Goal: Transaction & Acquisition: Book appointment/travel/reservation

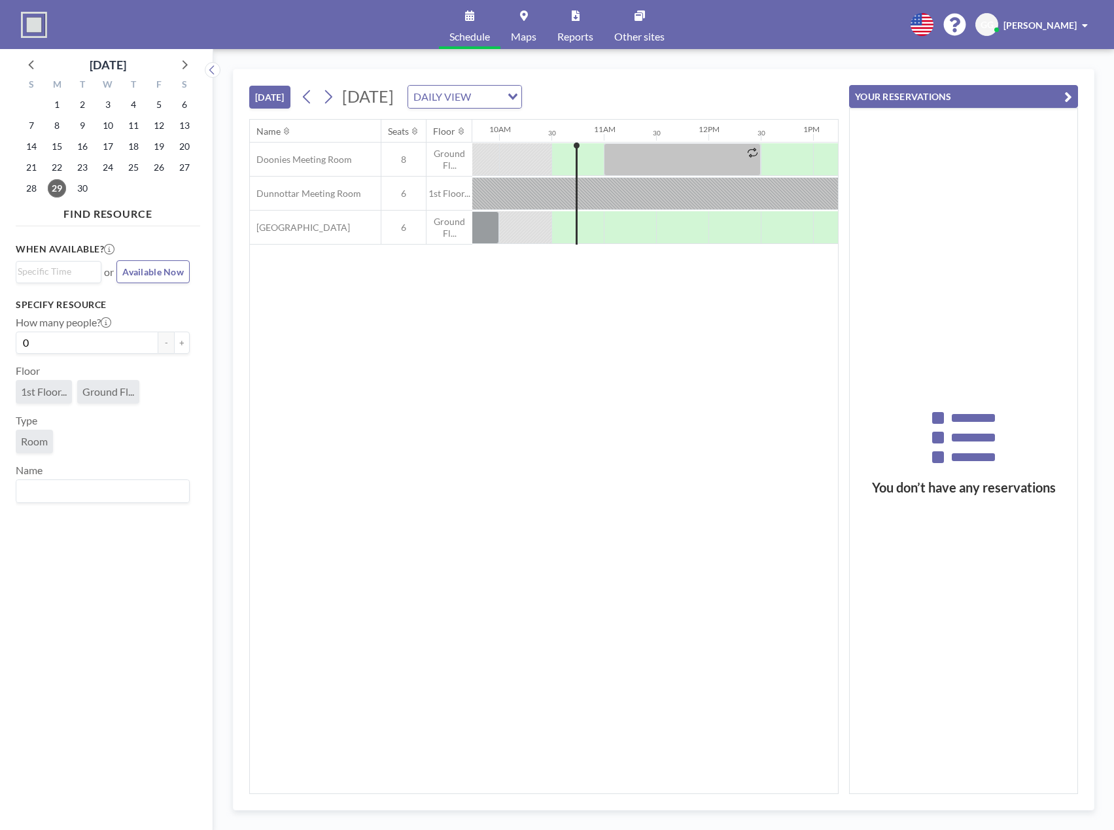
scroll to position [0, 1046]
click at [332, 99] on icon at bounding box center [328, 97] width 7 height 14
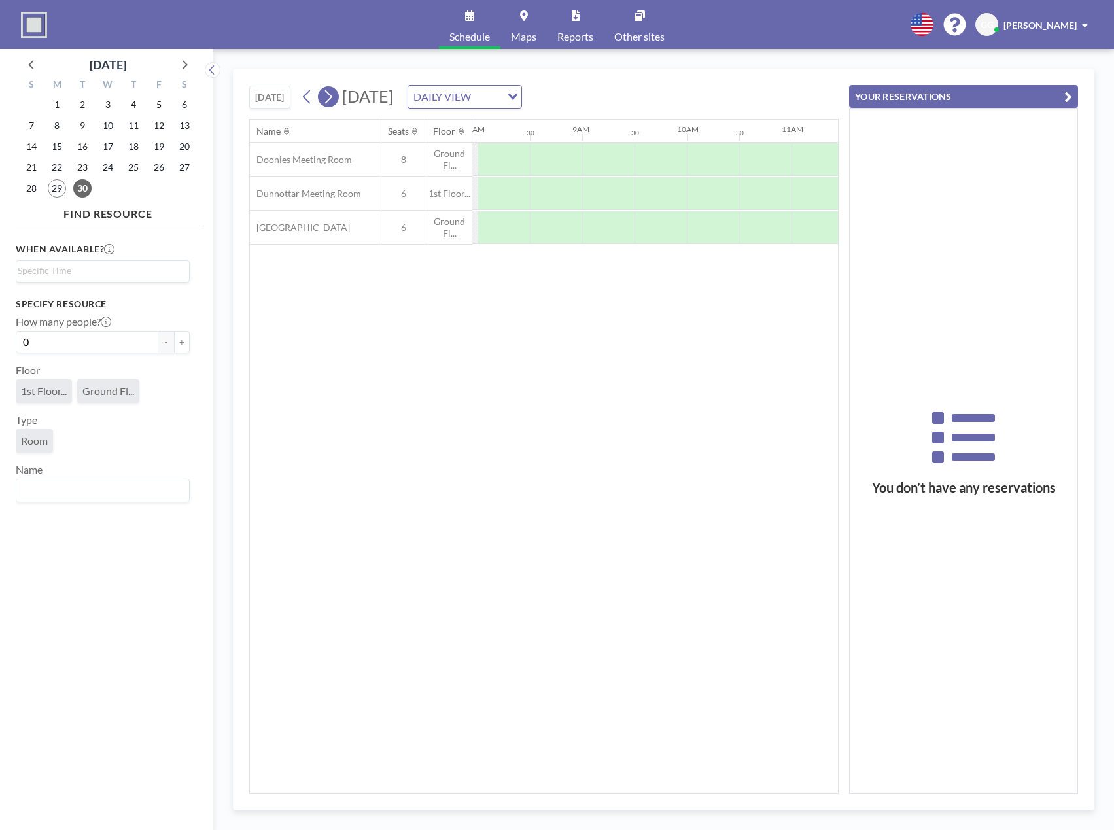
scroll to position [0, 837]
click at [332, 99] on icon at bounding box center [328, 97] width 7 height 14
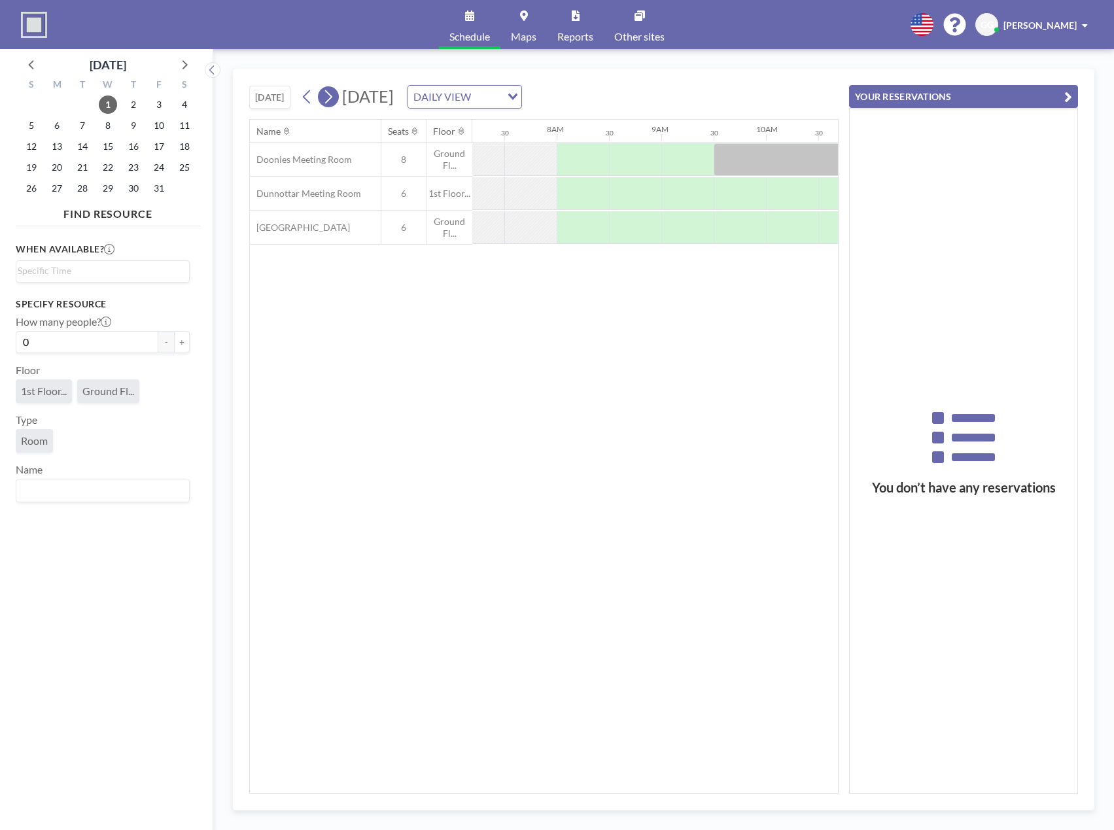
scroll to position [0, 785]
click at [332, 99] on icon at bounding box center [328, 97] width 7 height 14
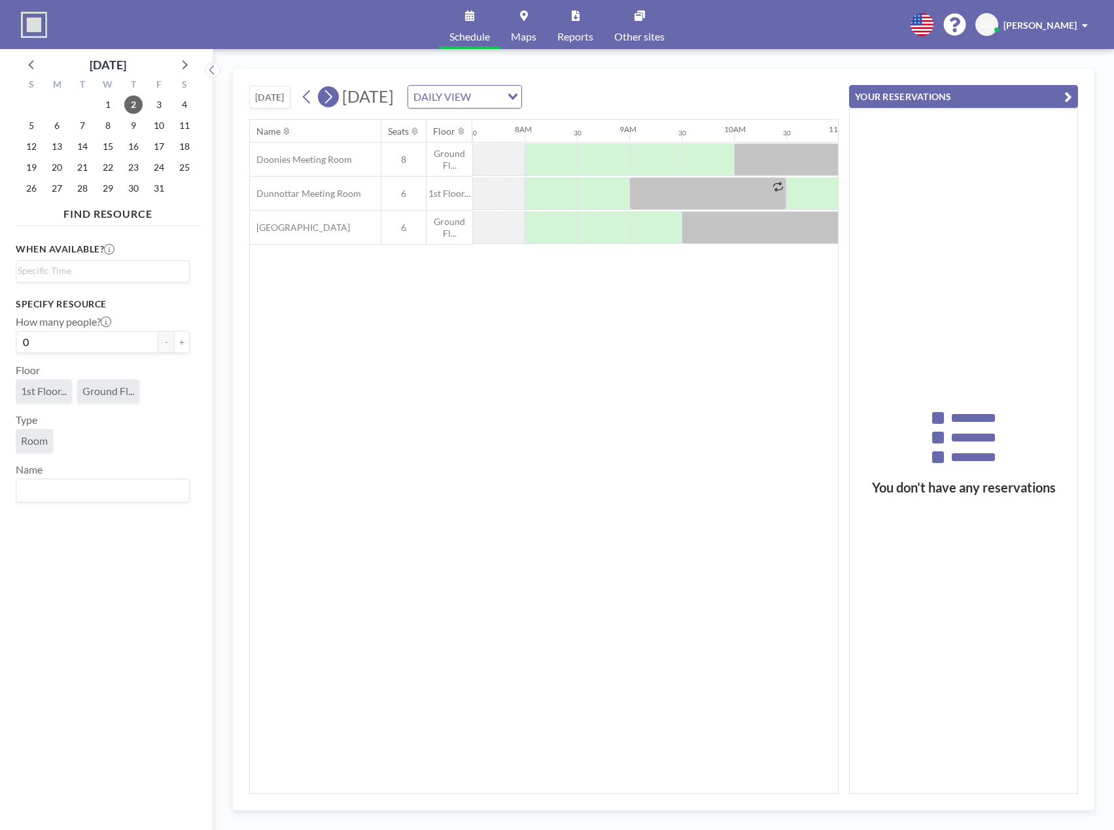
click at [332, 99] on icon at bounding box center [328, 97] width 7 height 14
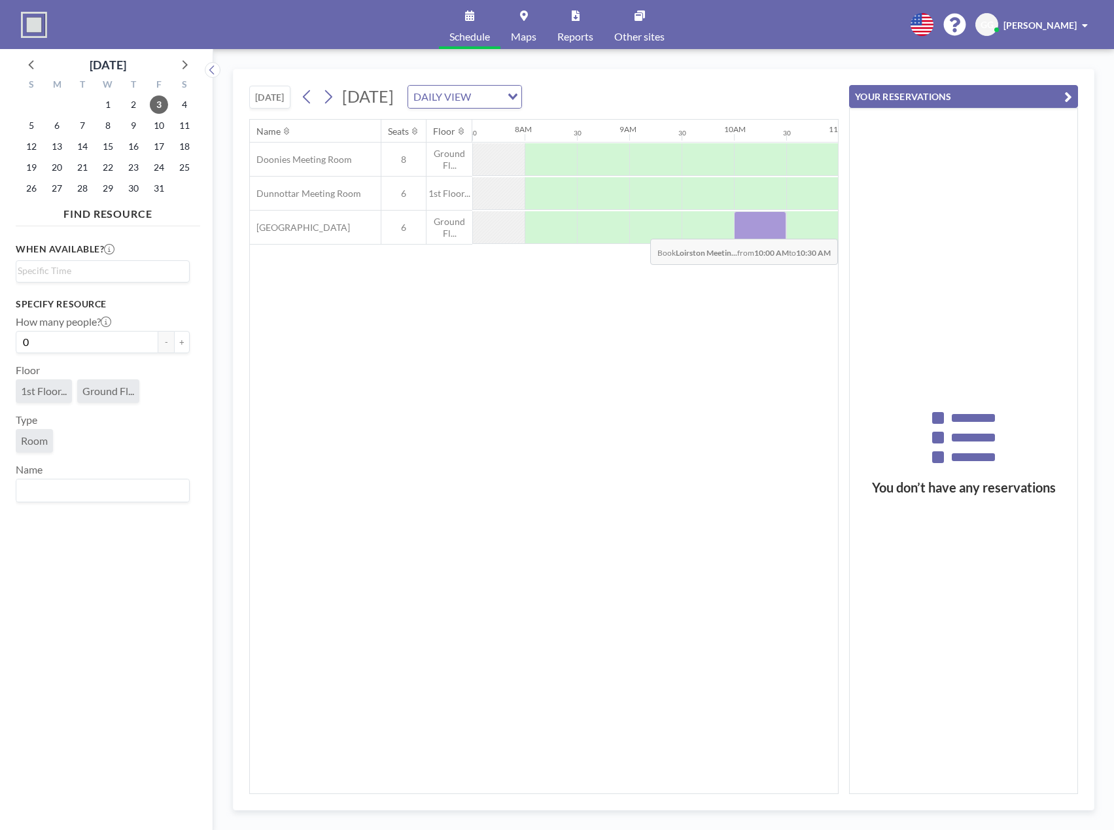
click at [741, 229] on div at bounding box center [760, 227] width 52 height 33
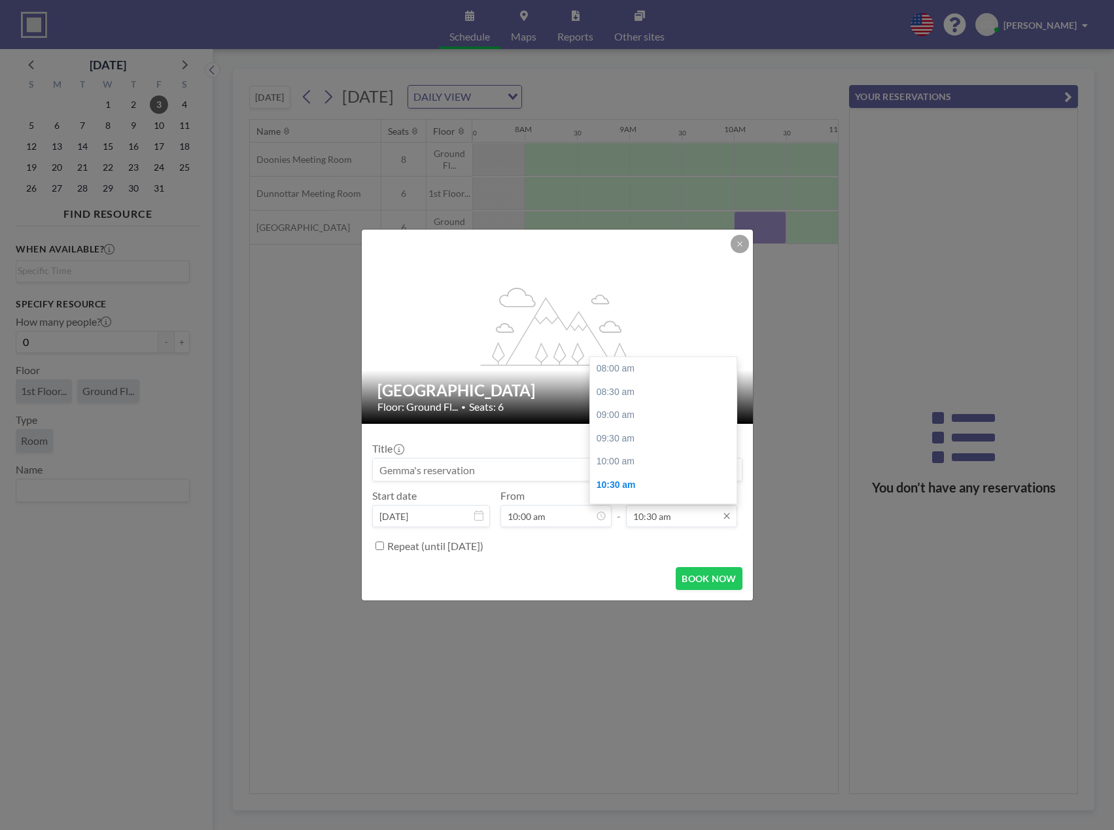
scroll to position [116, 0]
click at [621, 392] on div "11:00 am" at bounding box center [666, 393] width 153 height 24
type input "11:00 am"
click at [581, 469] on input at bounding box center [557, 469] width 369 height 22
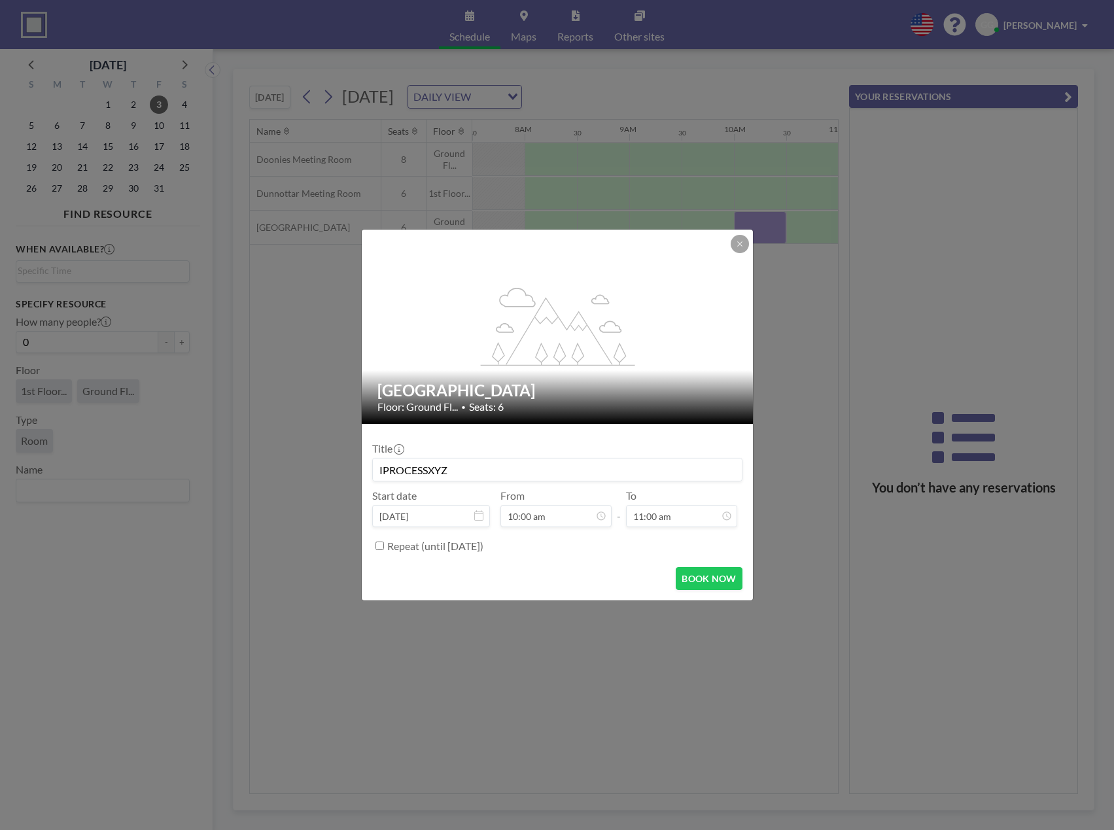
scroll to position [93, 0]
type input "IPROCESSXYZ"
click at [711, 583] on button "BOOK NOW" at bounding box center [708, 578] width 66 height 23
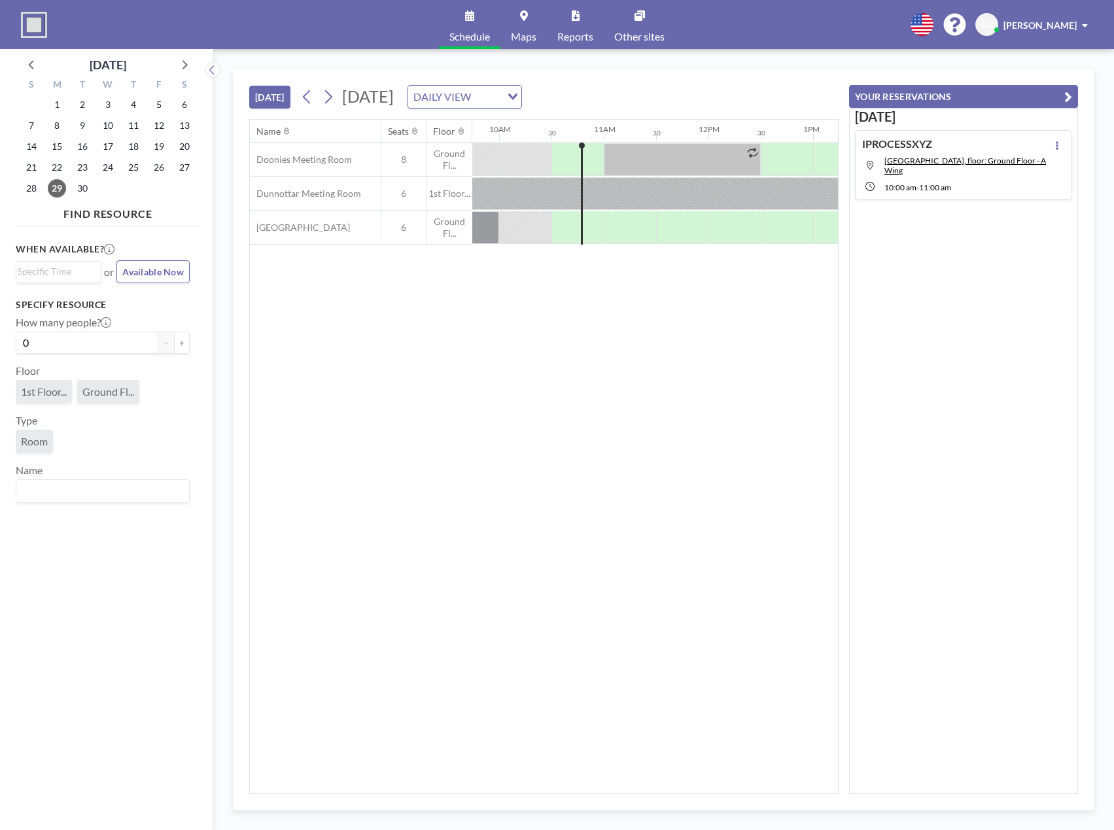
scroll to position [0, 1046]
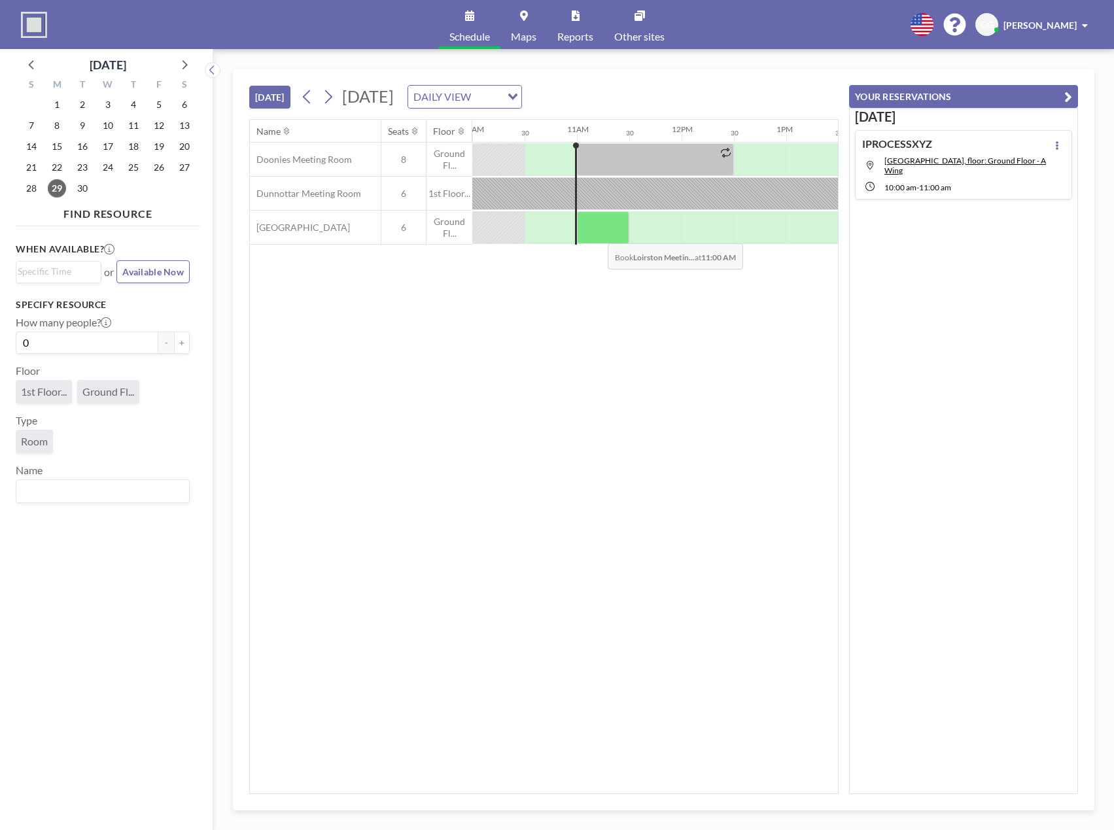
click at [597, 233] on div at bounding box center [603, 227] width 52 height 33
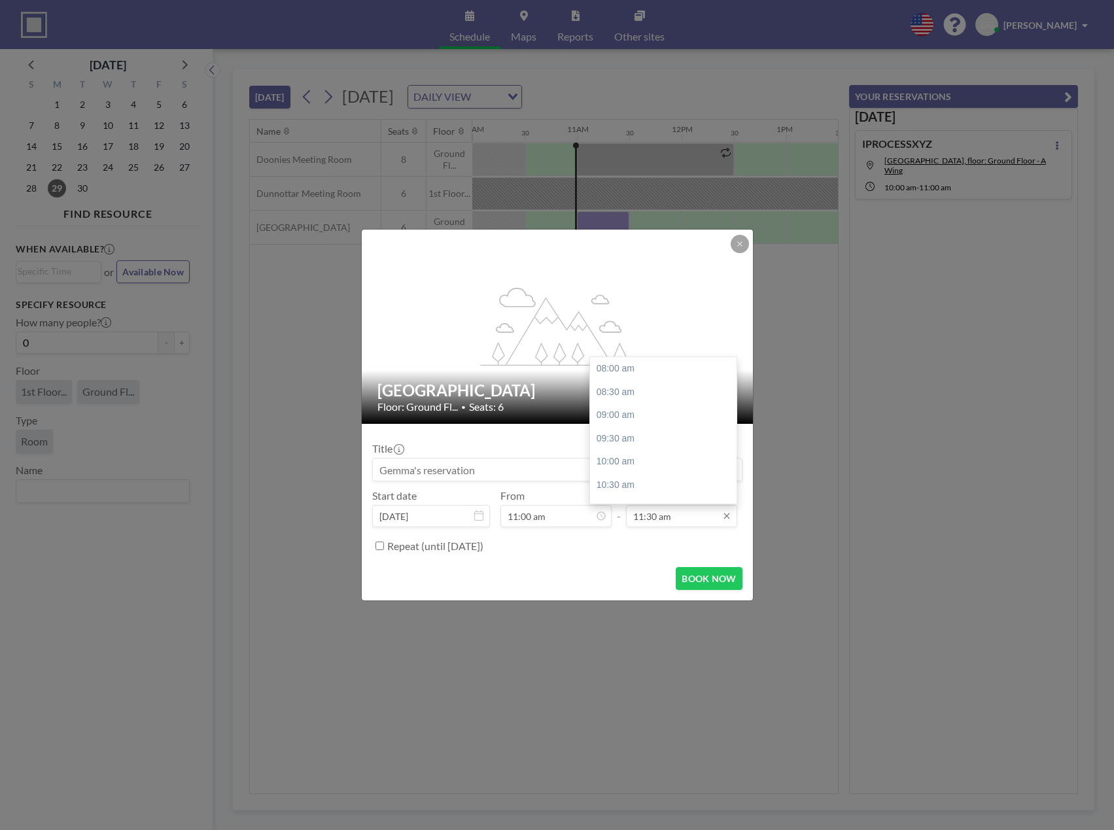
scroll to position [163, 0]
click at [617, 393] on div "12:00 pm" at bounding box center [666, 393] width 153 height 24
type input "12:00 pm"
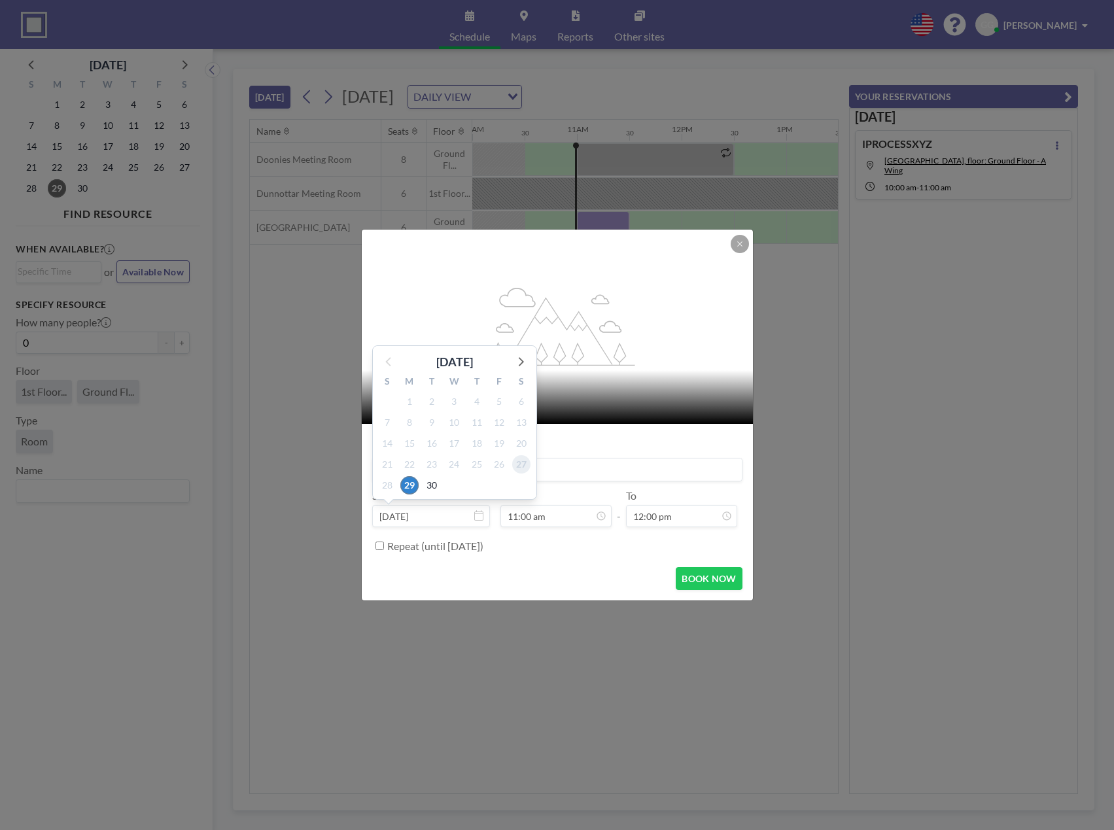
click at [529, 466] on span "27" at bounding box center [521, 464] width 18 height 18
click at [572, 469] on input at bounding box center [557, 469] width 369 height 22
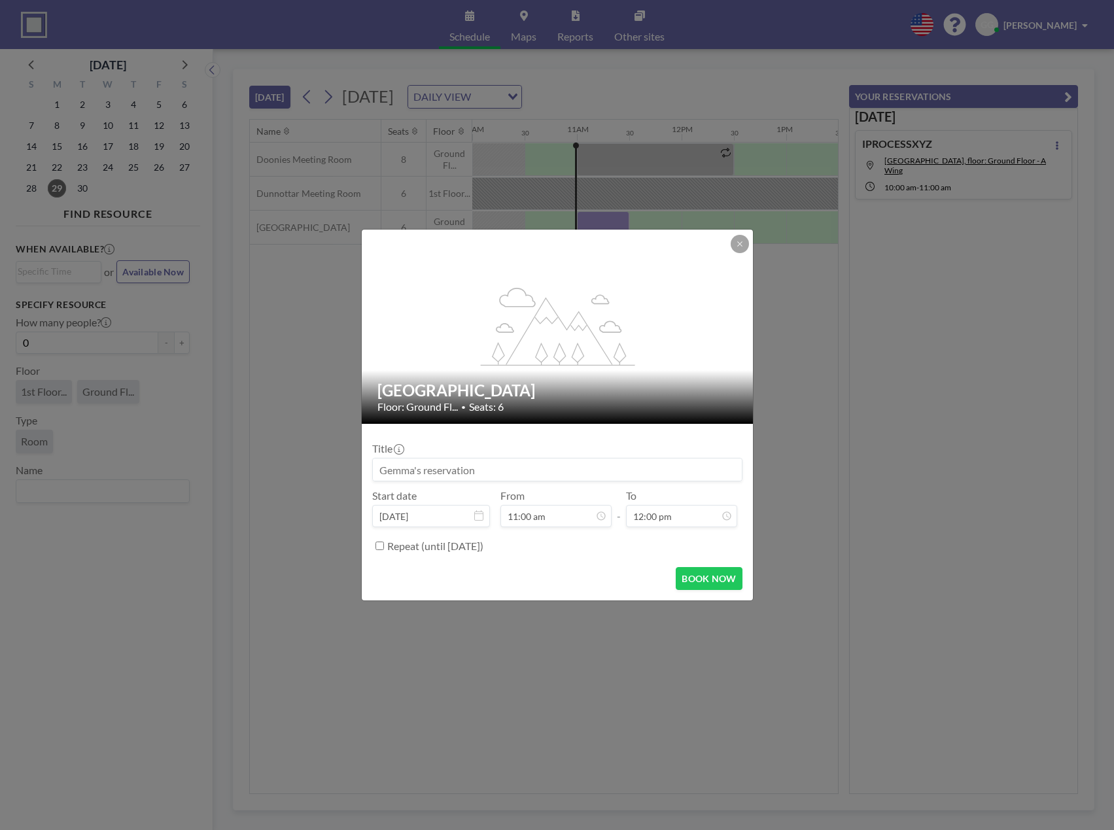
drag, startPoint x: 534, startPoint y: 469, endPoint x: 251, endPoint y: 485, distance: 283.6
click at [251, 485] on div "flex-grow: 1.2; Loirston Meeting Room Floor: Ground Fl... • Seats: 6 Title Star…" at bounding box center [557, 415] width 1114 height 830
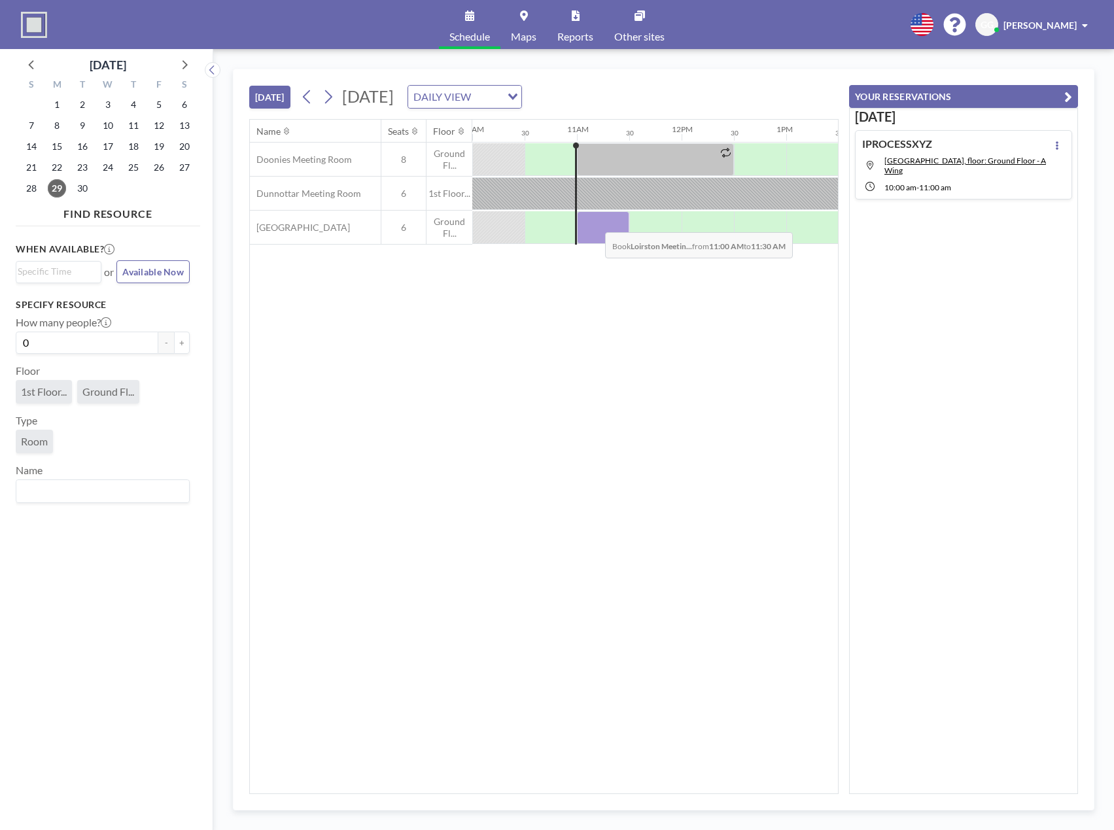
click at [594, 222] on div at bounding box center [603, 227] width 52 height 33
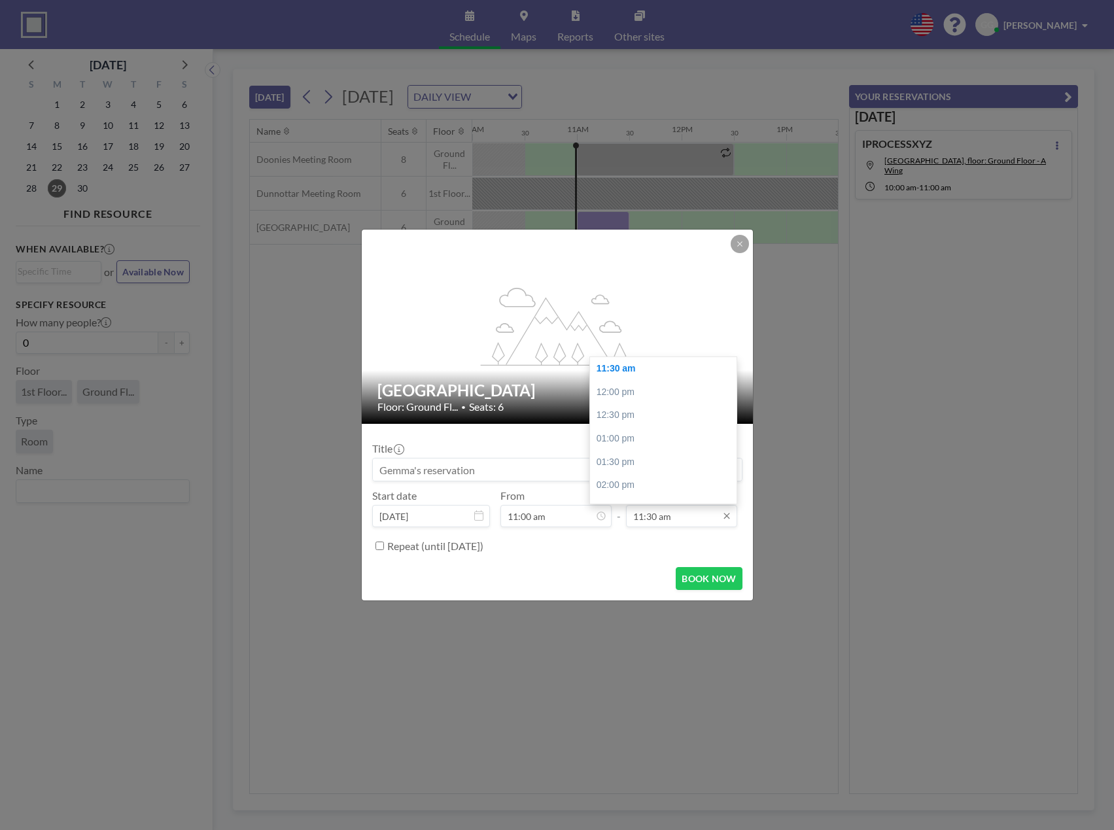
click at [679, 517] on input "11:30 am" at bounding box center [681, 516] width 111 height 22
click at [637, 391] on div "12:00 pm" at bounding box center [666, 393] width 153 height 24
type input "12:00 pm"
click at [494, 473] on input at bounding box center [557, 469] width 369 height 22
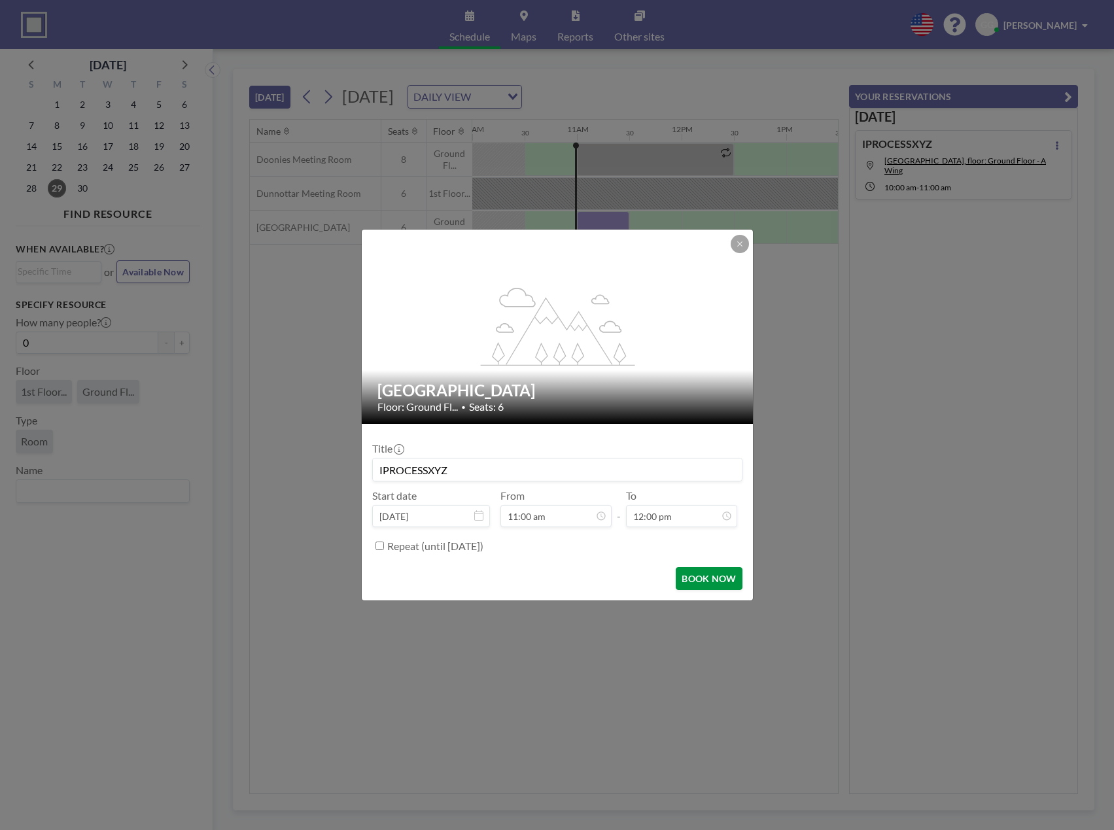
type input "IPROCESSXYZ"
click at [705, 585] on button "BOOK NOW" at bounding box center [708, 578] width 66 height 23
